Goal: Information Seeking & Learning: Learn about a topic

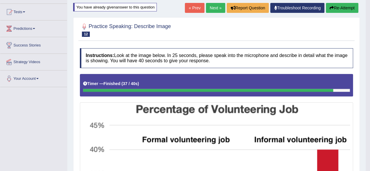
scroll to position [47, 0]
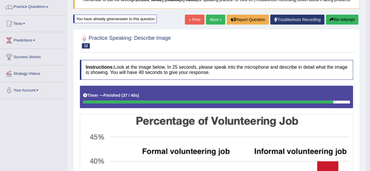
click at [342, 18] on button "Re-Attempt" at bounding box center [342, 20] width 32 height 10
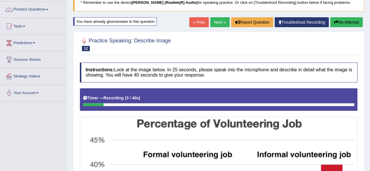
scroll to position [44, 0]
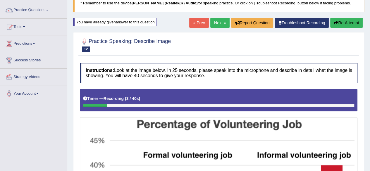
click at [342, 18] on button "Re-Attempt" at bounding box center [346, 23] width 32 height 10
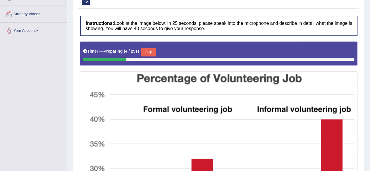
scroll to position [118, 0]
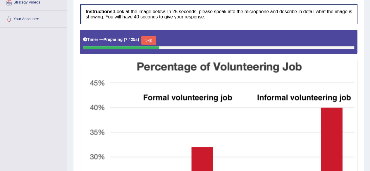
click at [151, 37] on button "Skip" at bounding box center [148, 40] width 15 height 9
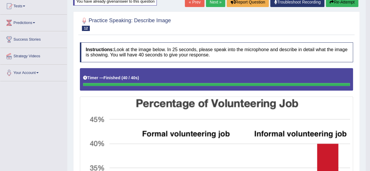
scroll to position [52, 0]
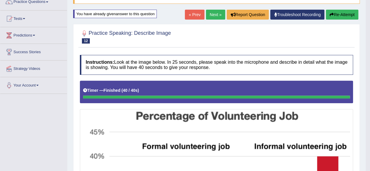
click at [332, 15] on icon "button" at bounding box center [331, 15] width 4 height 4
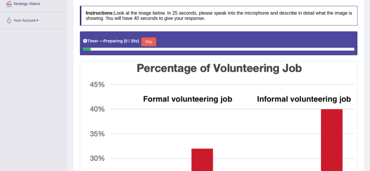
scroll to position [122, 0]
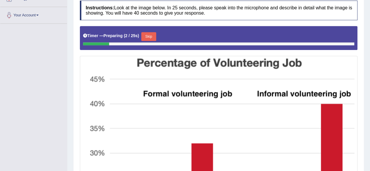
click at [146, 33] on button "Skip" at bounding box center [148, 36] width 15 height 9
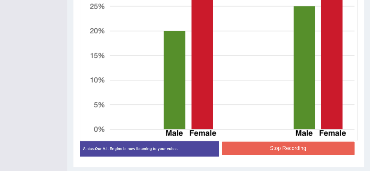
scroll to position [290, 0]
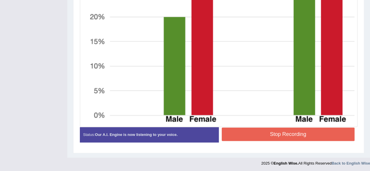
click at [256, 131] on button "Stop Recording" at bounding box center [288, 133] width 133 height 13
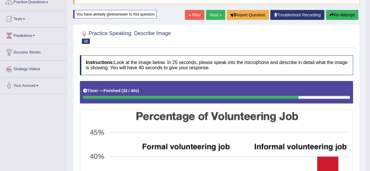
scroll to position [10, 0]
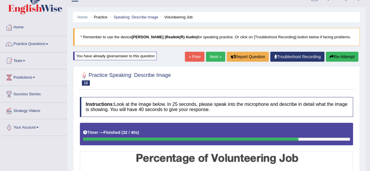
click at [342, 58] on button "Re-Attempt" at bounding box center [342, 57] width 32 height 10
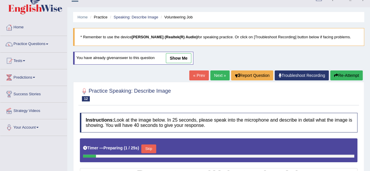
click at [223, 75] on link "Next »" at bounding box center [219, 75] width 19 height 10
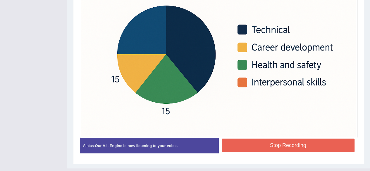
scroll to position [217, 0]
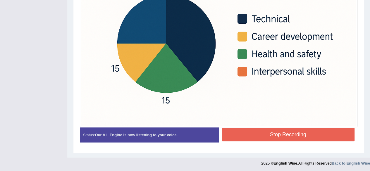
click at [287, 132] on button "Stop Recording" at bounding box center [288, 134] width 133 height 13
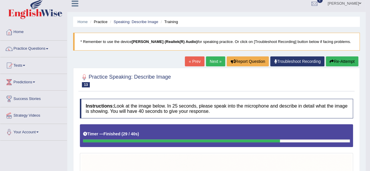
scroll to position [0, 0]
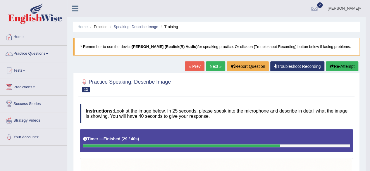
click at [219, 66] on link "Next »" at bounding box center [215, 66] width 19 height 10
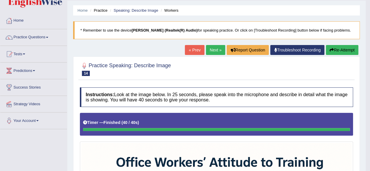
scroll to position [16, 0]
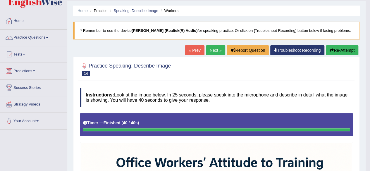
click at [282, 120] on div "Timer — Finished ( 40 / 40s )" at bounding box center [216, 123] width 267 height 10
click at [208, 50] on link "Next »" at bounding box center [215, 50] width 19 height 10
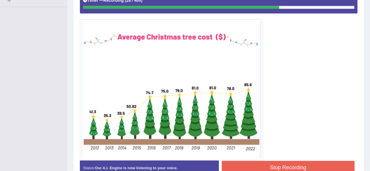
scroll to position [140, 0]
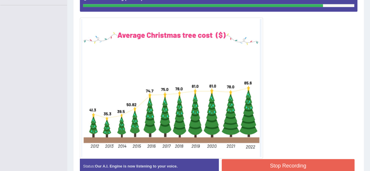
click at [297, 166] on button "Stop Recording" at bounding box center [288, 165] width 133 height 13
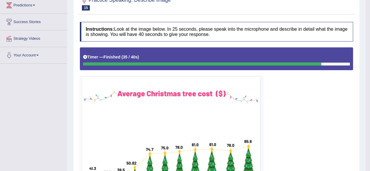
scroll to position [35, 0]
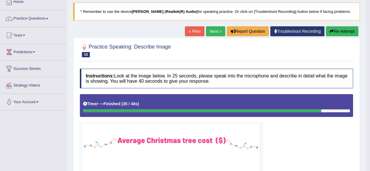
click at [344, 33] on button "Re-Attempt" at bounding box center [342, 31] width 32 height 10
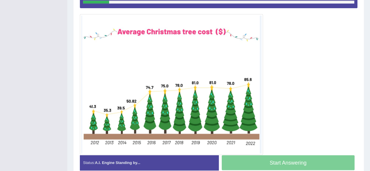
scroll to position [152, 0]
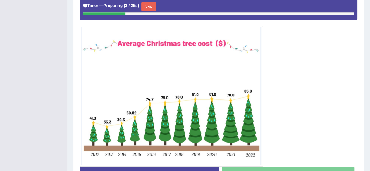
click at [151, 6] on button "Skip" at bounding box center [148, 6] width 15 height 9
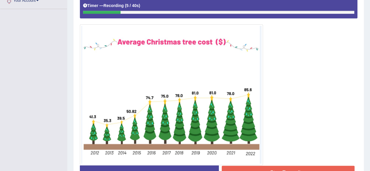
scroll to position [148, 0]
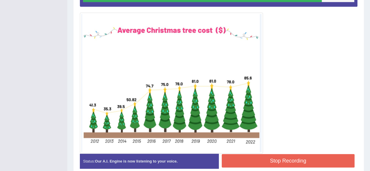
click at [265, 156] on button "Stop Recording" at bounding box center [288, 160] width 133 height 13
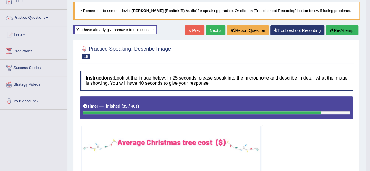
scroll to position [20, 0]
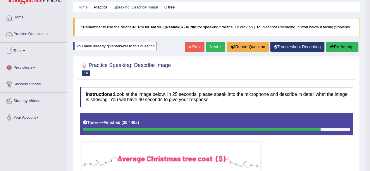
click at [48, 34] on span at bounding box center [47, 34] width 2 height 1
